Goal: Task Accomplishment & Management: Complete application form

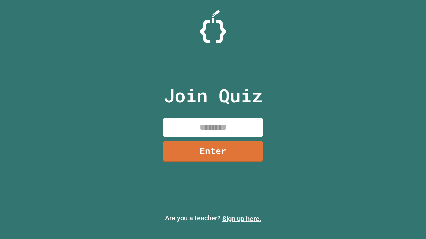
click at [238, 219] on link "Sign up here." at bounding box center [241, 219] width 39 height 8
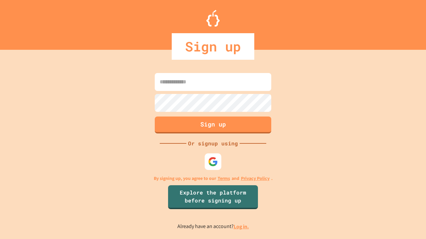
click at [241, 227] on link "Log in." at bounding box center [240, 226] width 15 height 7
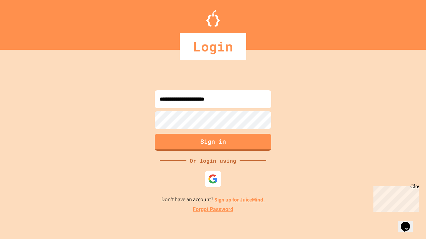
type input "**********"
